Goal: Navigation & Orientation: Find specific page/section

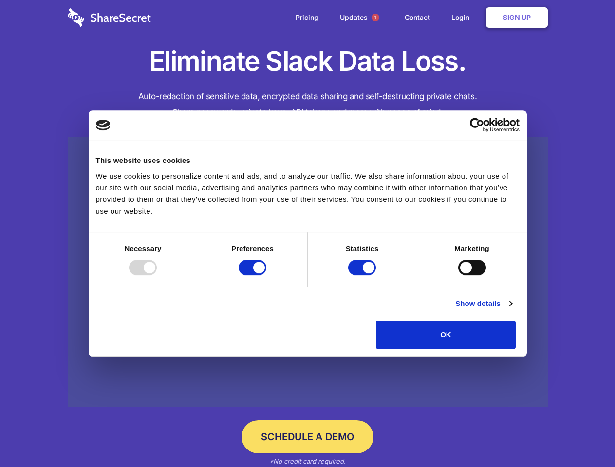
click at [157, 275] on div at bounding box center [143, 268] width 28 height 16
click at [266, 275] on input "Preferences" at bounding box center [252, 268] width 28 height 16
checkbox input "false"
click at [363, 275] on input "Statistics" at bounding box center [362, 268] width 28 height 16
checkbox input "false"
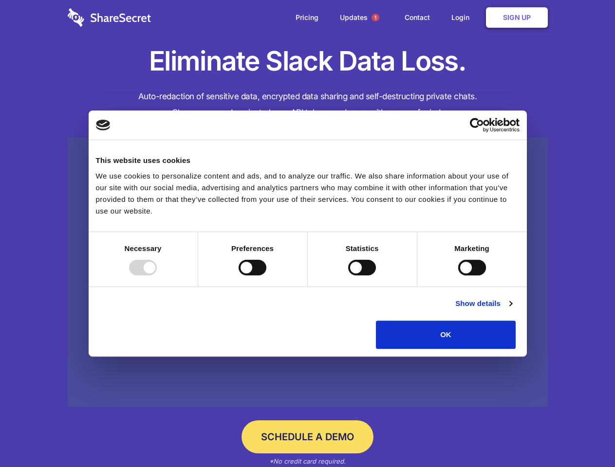
click at [458, 275] on input "Marketing" at bounding box center [472, 268] width 28 height 16
checkbox input "true"
click at [511, 309] on link "Show details" at bounding box center [483, 304] width 56 height 12
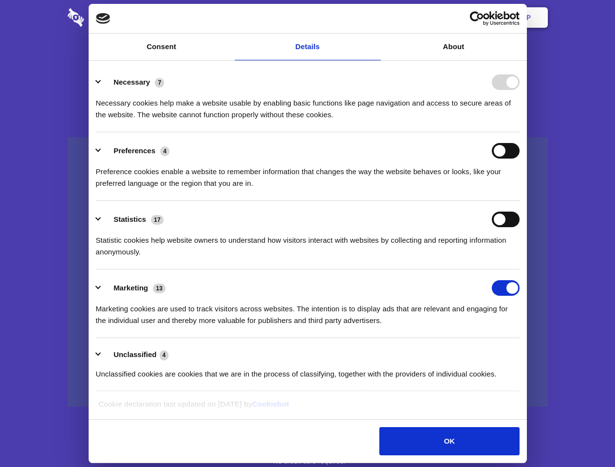
click at [519, 132] on li "Necessary 7 Necessary cookies help make a website usable by enabling basic func…" at bounding box center [307, 98] width 423 height 69
click at [375, 18] on span "1" at bounding box center [375, 18] width 8 height 8
